Goal: Find specific page/section: Find specific page/section

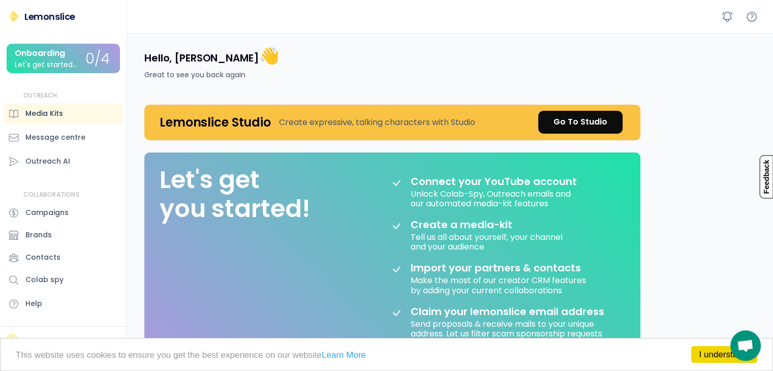
click at [70, 112] on div "Media Kits" at bounding box center [63, 113] width 118 height 21
click at [57, 138] on div "Message centre" at bounding box center [55, 137] width 60 height 11
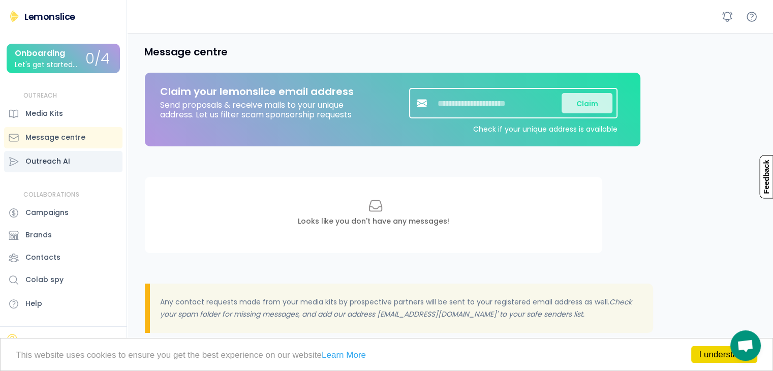
click at [51, 157] on div "Outreach AI" at bounding box center [47, 161] width 45 height 11
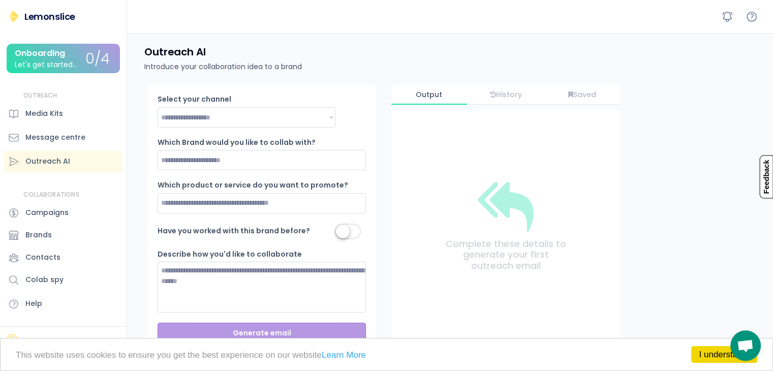
scroll to position [272, 0]
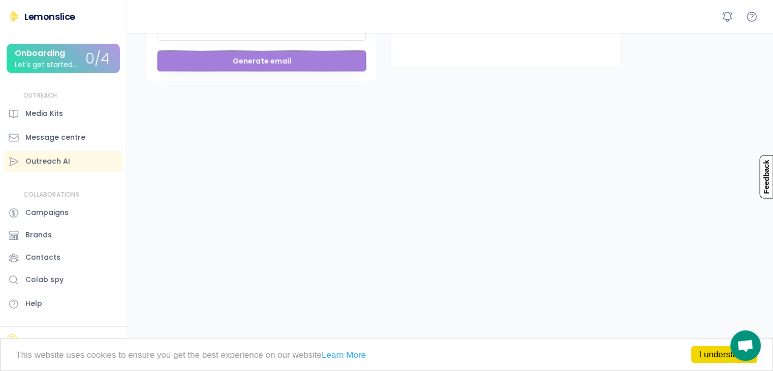
click at [276, 58] on button "Generate email" at bounding box center [262, 61] width 208 height 20
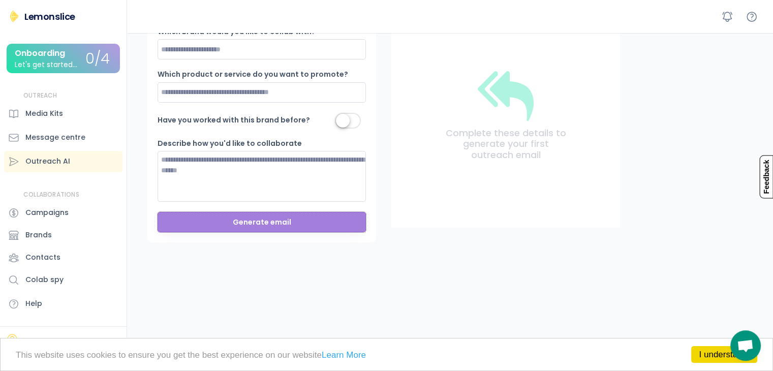
scroll to position [56, 0]
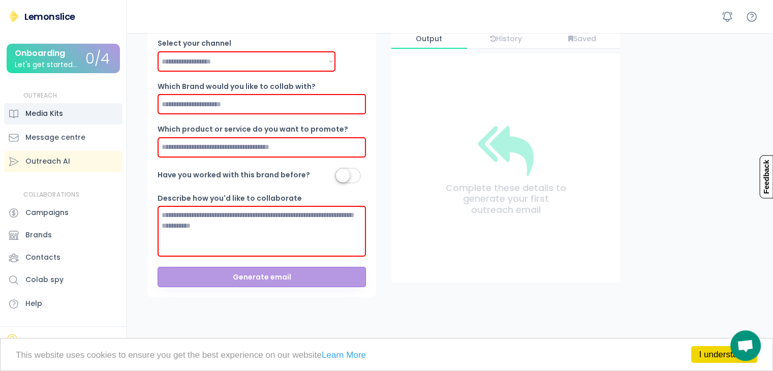
click at [31, 111] on div "Media Kits" at bounding box center [44, 113] width 38 height 11
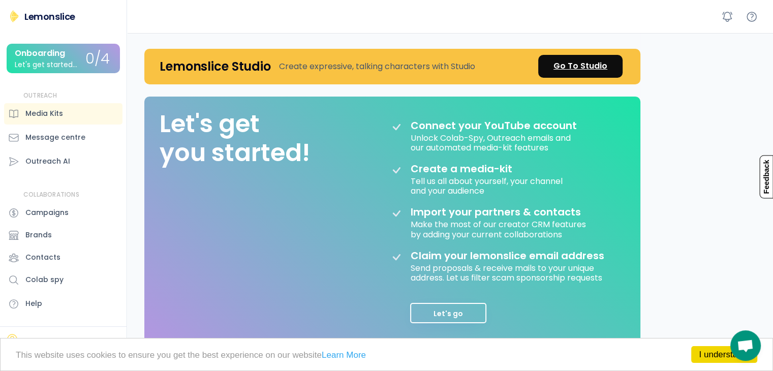
click at [577, 61] on div "Go To Studio" at bounding box center [581, 66] width 54 height 12
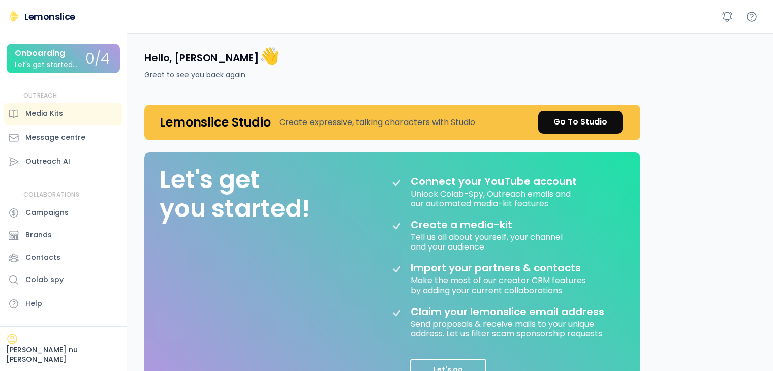
scroll to position [56, 0]
